Goal: Task Accomplishment & Management: Manage account settings

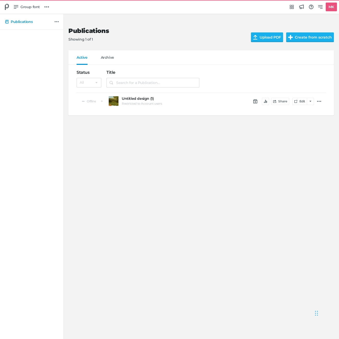
click at [171, 142] on div "Publications Showing 1 of 1 Upload PDF Create from scratch Active Archive Publi…" at bounding box center [169, 176] width 339 height 325
click at [47, 5] on icon at bounding box center [46, 7] width 5 height 5
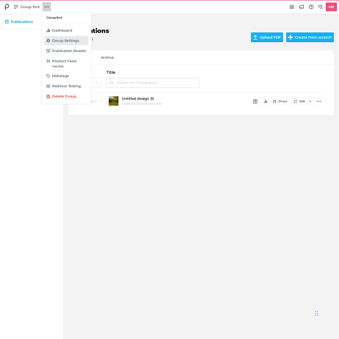
click at [54, 37] on link "Group Settings" at bounding box center [66, 40] width 44 height 9
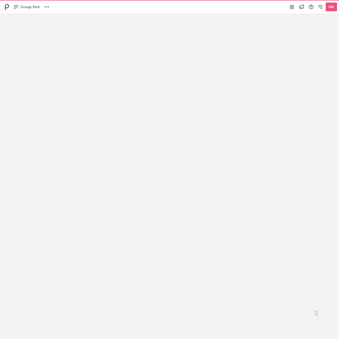
select select "Europe/[GEOGRAPHIC_DATA]"
select select "NL"
select select "hl"
select select "se"
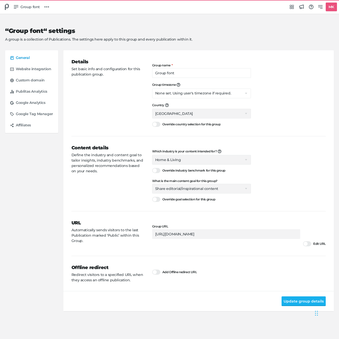
click at [135, 17] on div "“Group font“ settings A group is a collection of Publications. The settings her…" at bounding box center [169, 168] width 329 height 308
click at [28, 5] on span "Group font" at bounding box center [29, 7] width 19 height 6
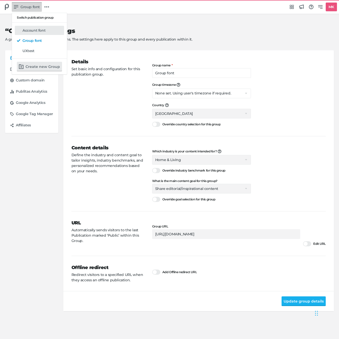
click at [28, 28] on div "Account font" at bounding box center [42, 30] width 40 height 5
type input "Account font"
type input "[URL][DOMAIN_NAME]"
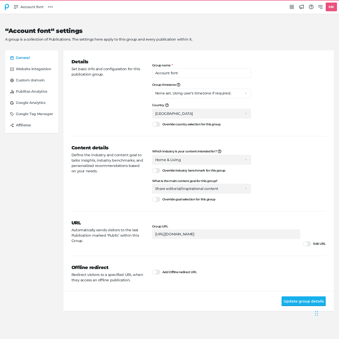
click at [7, 5] on icon at bounding box center [7, 7] width 6 height 6
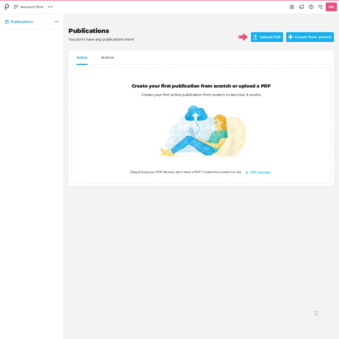
click at [181, 29] on h2 "Publications" at bounding box center [148, 30] width 161 height 7
click at [79, 16] on div "Publications You don't have any publications here! Upload PDF Create from scrat…" at bounding box center [201, 105] width 266 height 183
click at [317, 7] on link "MK" at bounding box center [326, 7] width 21 height 9
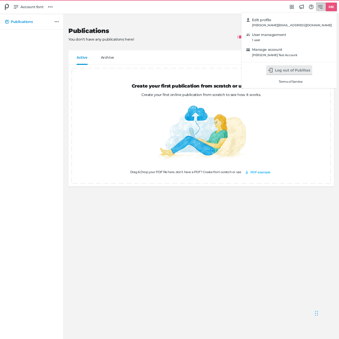
click at [29, 7] on div "Edit profile [PERSON_NAME][EMAIL_ADDRESS][DOMAIN_NAME] User management 1 user M…" at bounding box center [169, 169] width 339 height 339
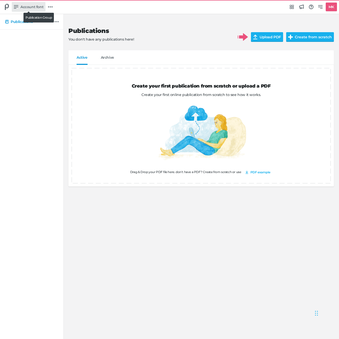
click at [32, 6] on span "Account font" at bounding box center [31, 7] width 23 height 6
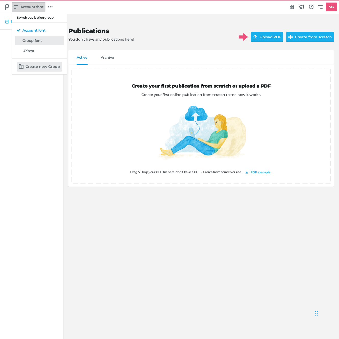
click at [37, 42] on h5 "Group font" at bounding box center [31, 41] width 19 height 4
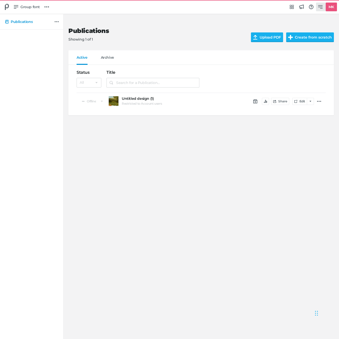
click at [321, 6] on icon at bounding box center [320, 7] width 5 height 5
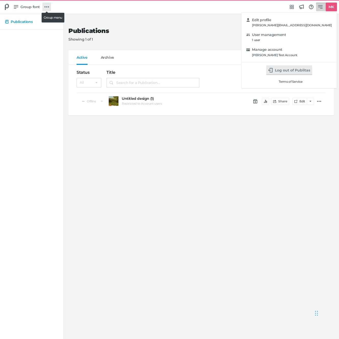
click at [43, 4] on div "Edit profile [PERSON_NAME][EMAIL_ADDRESS][DOMAIN_NAME] User management 1 user M…" at bounding box center [169, 169] width 339 height 339
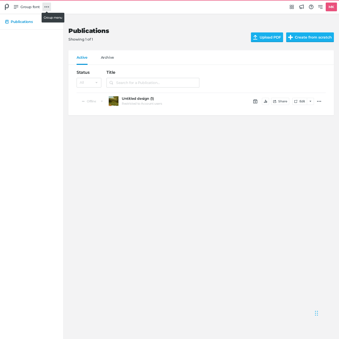
click at [43, 5] on link at bounding box center [46, 7] width 9 height 9
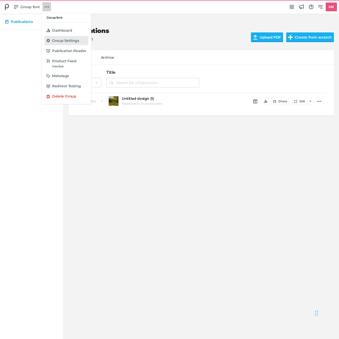
click at [62, 36] on link "Group Settings" at bounding box center [66, 40] width 44 height 9
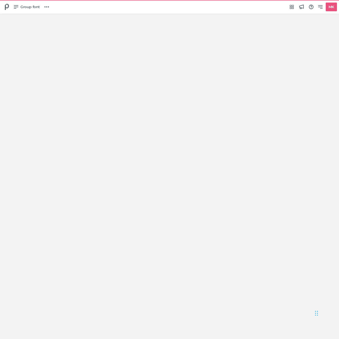
select select "Europe/[GEOGRAPHIC_DATA]"
select select "NL"
select select "hl"
select select "se"
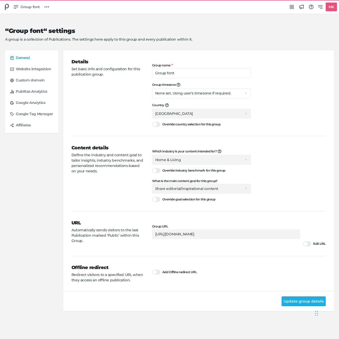
click at [177, 188] on span "Select a goal Sell products directly or on the website Promote physical store/d…" at bounding box center [201, 189] width 99 height 10
click at [107, 110] on div "Details Set basic info and configuration for this publication group." at bounding box center [112, 94] width 81 height 70
click at [15, 8] on icon at bounding box center [16, 7] width 5 height 5
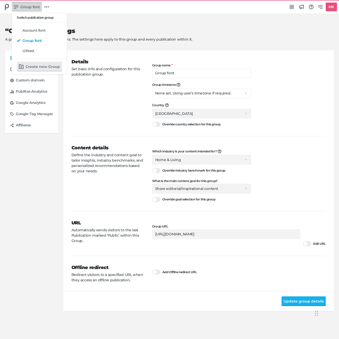
click at [11, 5] on div "Switch publication group Account font Group font UXtest Create new Group" at bounding box center [169, 169] width 339 height 339
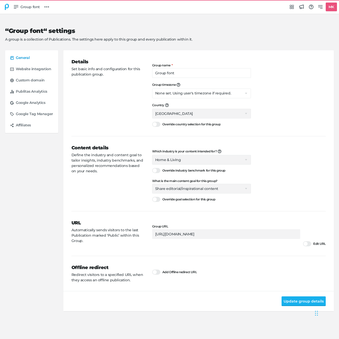
click at [6, 6] on icon at bounding box center [7, 7] width 4 height 6
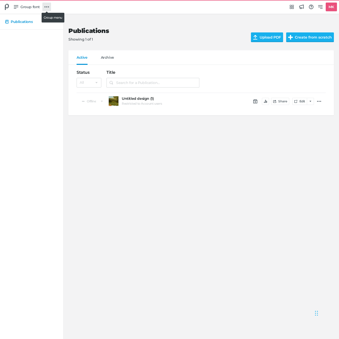
click at [42, 7] on link at bounding box center [46, 7] width 9 height 9
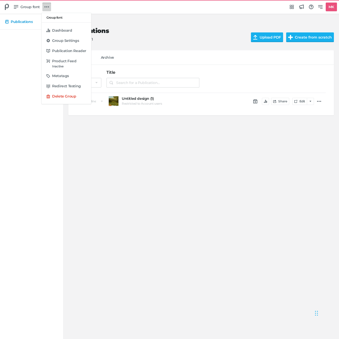
click at [17, 4] on div "Group font Dashboard Group Settings Publication Reader Product Feed Inactive Me…" at bounding box center [169, 169] width 339 height 339
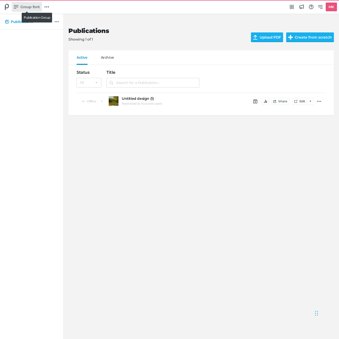
click at [18, 5] on icon at bounding box center [16, 7] width 5 height 4
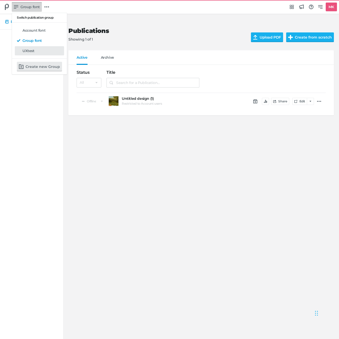
click at [36, 52] on div "UXtest" at bounding box center [42, 50] width 40 height 5
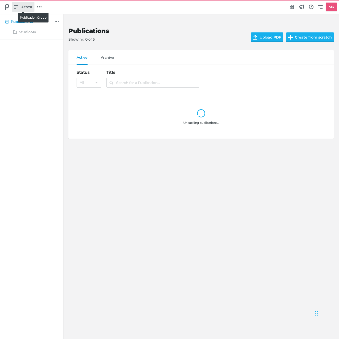
click at [22, 7] on span "UXtest" at bounding box center [26, 7] width 12 height 6
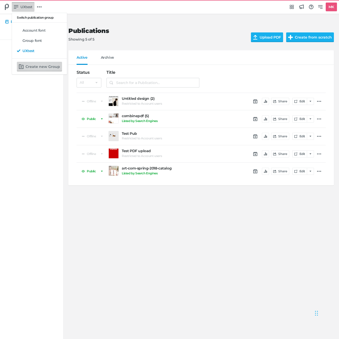
click at [22, 66] on icon "button" at bounding box center [21, 66] width 5 height 5
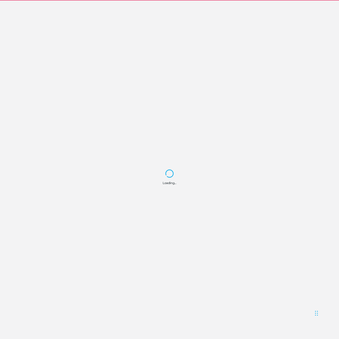
select select "Europe/[GEOGRAPHIC_DATA]"
select select "NL"
select select "hl"
select select "se"
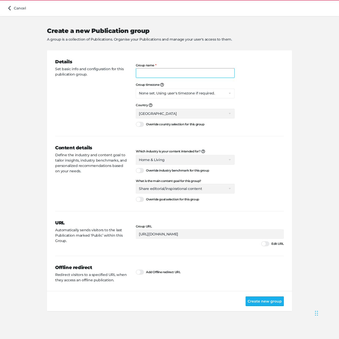
click at [158, 75] on input "Group name" at bounding box center [185, 73] width 99 height 10
type input "New"
type input "[URL][DOMAIN_NAME]"
type input "N"
type input "[URL][DOMAIN_NAME]"
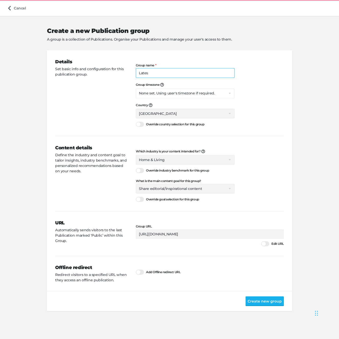
type input "Latest"
type input "[URL][DOMAIN_NAME]"
type input "Latest Tes"
type input "[URL][DOMAIN_NAME]"
type input "Latest TestG"
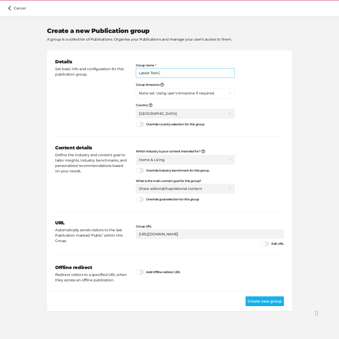
type input "[URL][DOMAIN_NAME]"
type input "Latest TestGro"
type input "[URL][DOMAIN_NAME]"
type input "Latest TestGroiup"
type input "[URL][DOMAIN_NAME]"
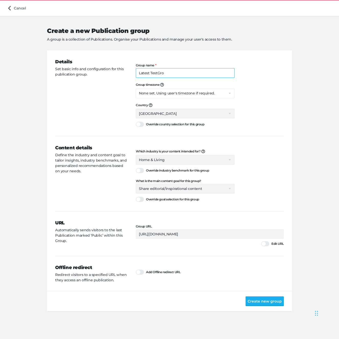
type input "Latest TestGrou"
type input "[URL][DOMAIN_NAME]"
type input "Latest TestGroup"
type input "[URL][DOMAIN_NAME]"
click at [276, 303] on button "Create new group" at bounding box center [265, 302] width 38 height 10
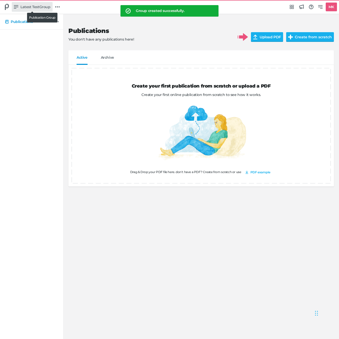
click at [30, 8] on span "Latest TestGroup" at bounding box center [35, 7] width 30 height 6
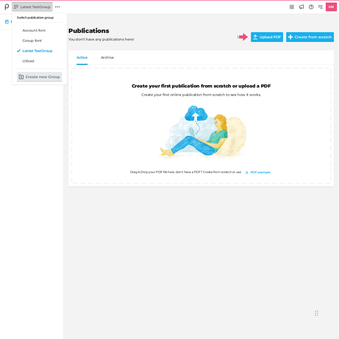
click at [112, 39] on div "Switch publication group Account font Group font Latest TestGroup UXtest Create…" at bounding box center [169, 169] width 339 height 339
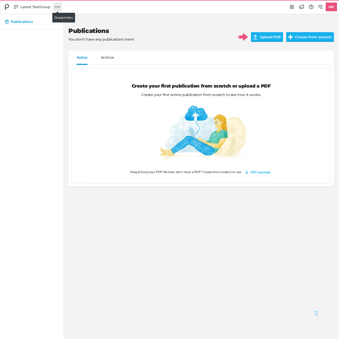
click at [60, 5] on link at bounding box center [57, 7] width 9 height 9
